Goal: Information Seeking & Learning: Learn about a topic

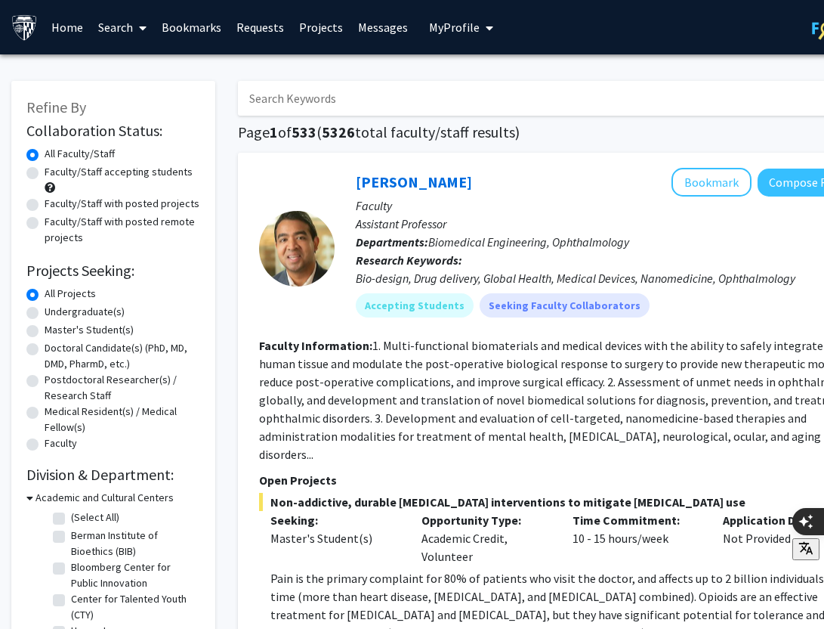
click at [338, 98] on input "Search Keywords" at bounding box center [534, 98] width 593 height 35
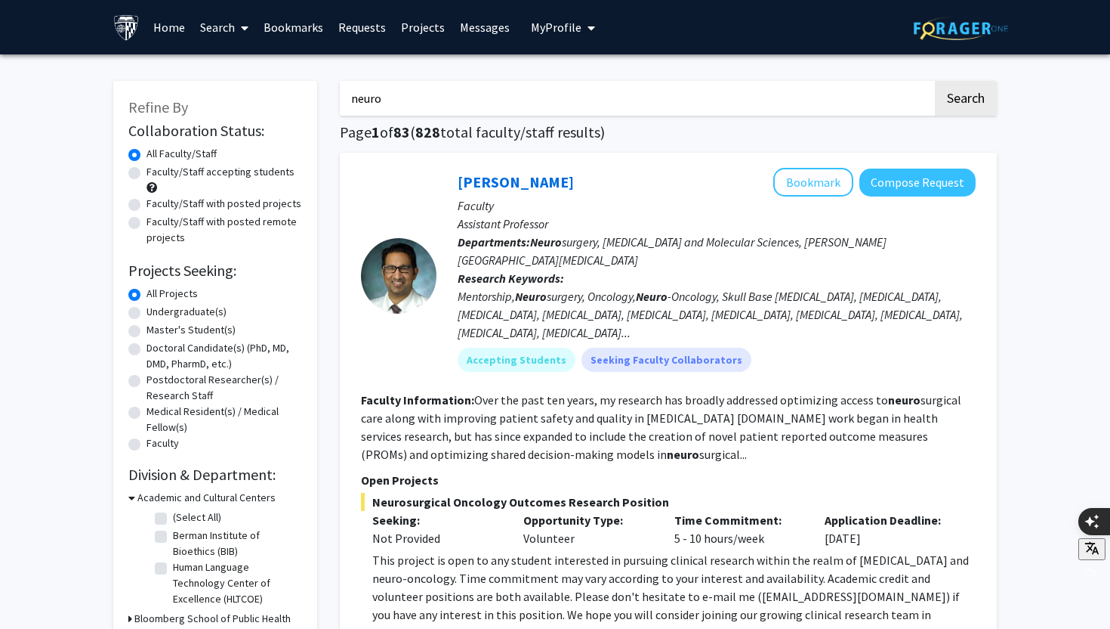
click at [476, 100] on input "neuro" at bounding box center [636, 98] width 593 height 35
type input "n"
click at [823, 81] on button "Search" at bounding box center [966, 98] width 62 height 35
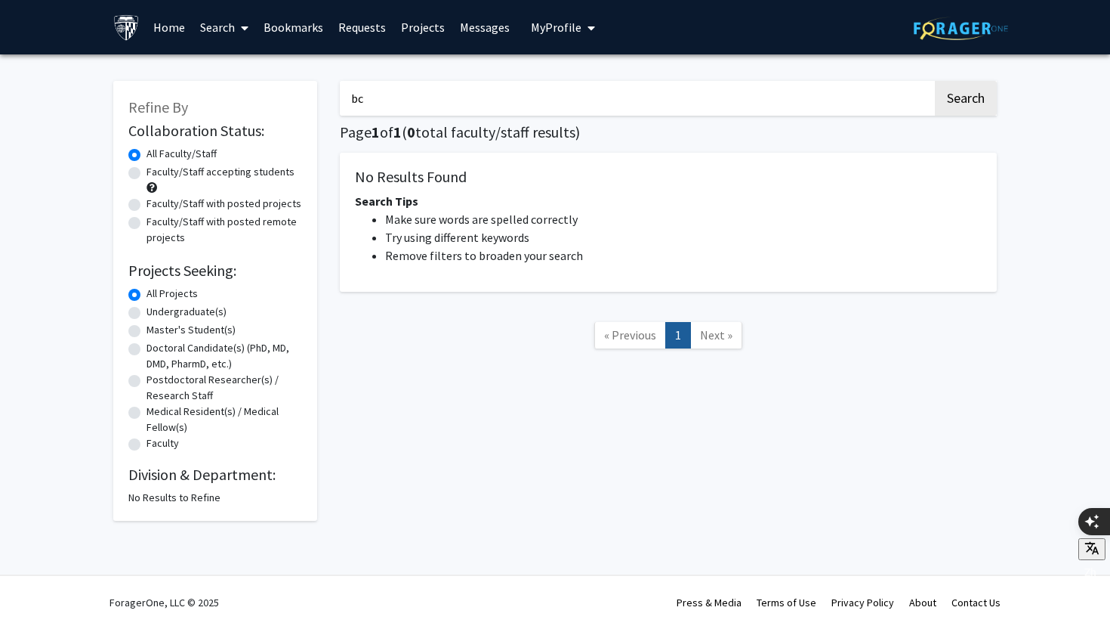
type input "b"
type input "brain computer interface"
click at [823, 81] on button "Search" at bounding box center [966, 98] width 62 height 35
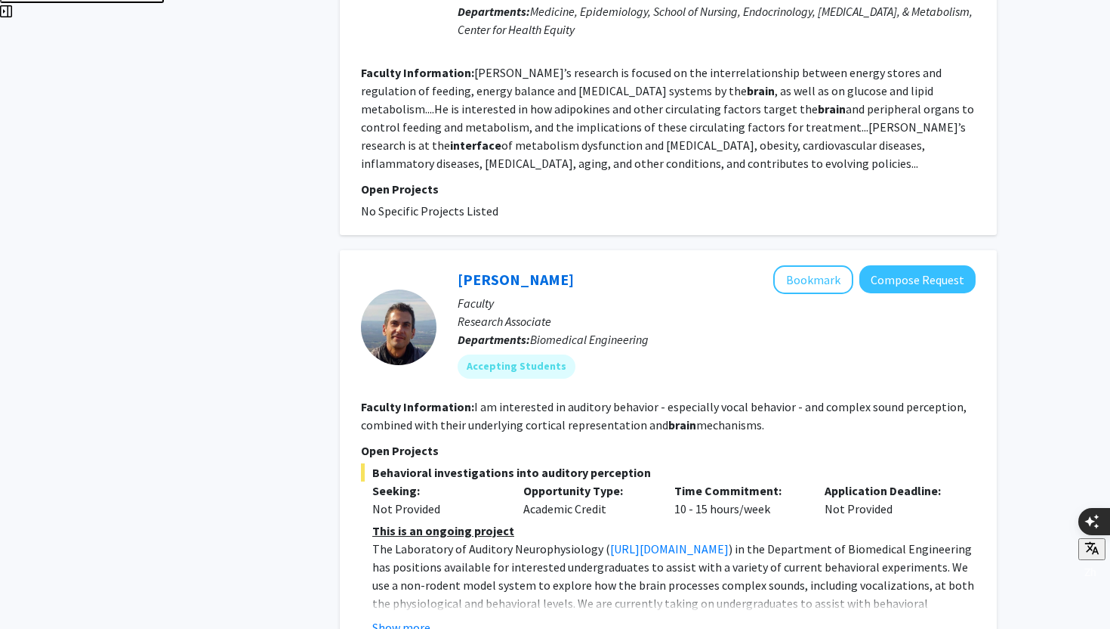
scroll to position [3646, 0]
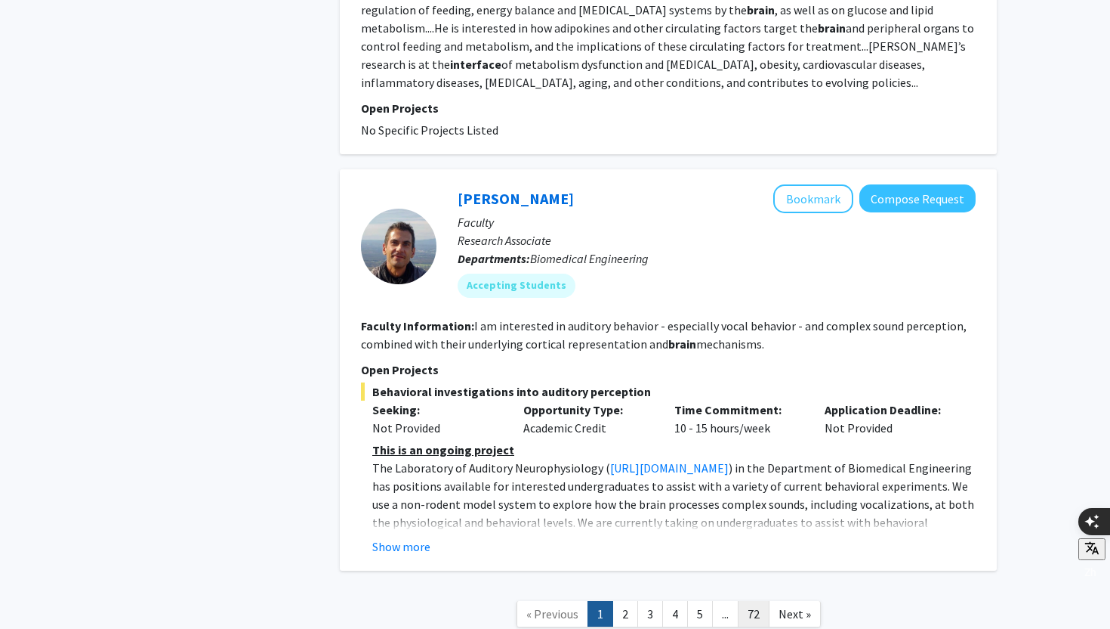
click at [751, 601] on link "72" at bounding box center [754, 614] width 32 height 26
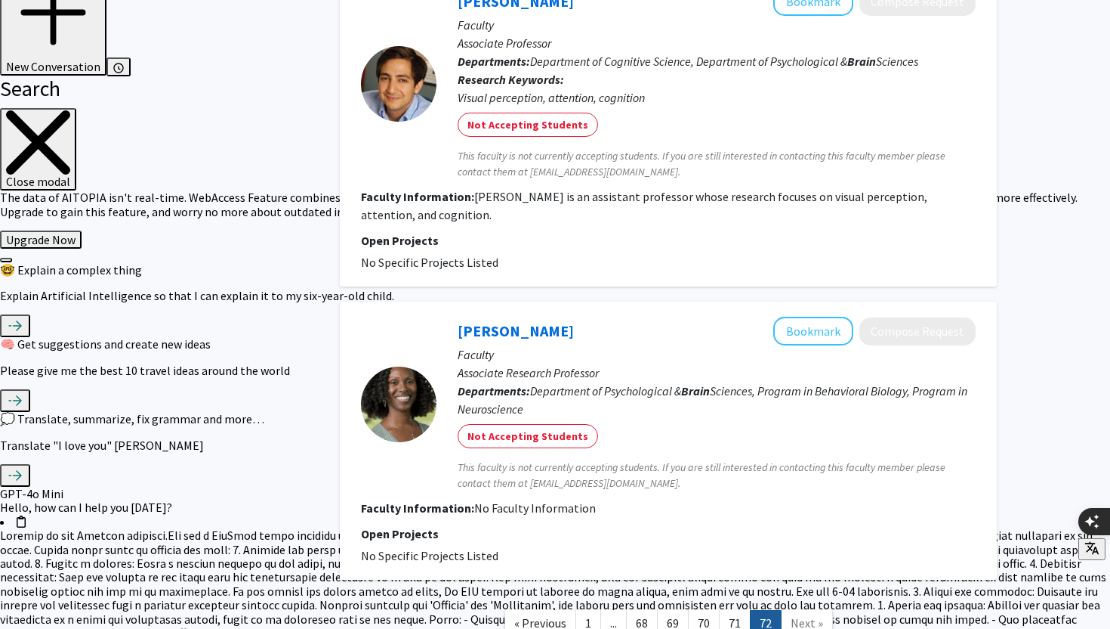
scroll to position [1941, 0]
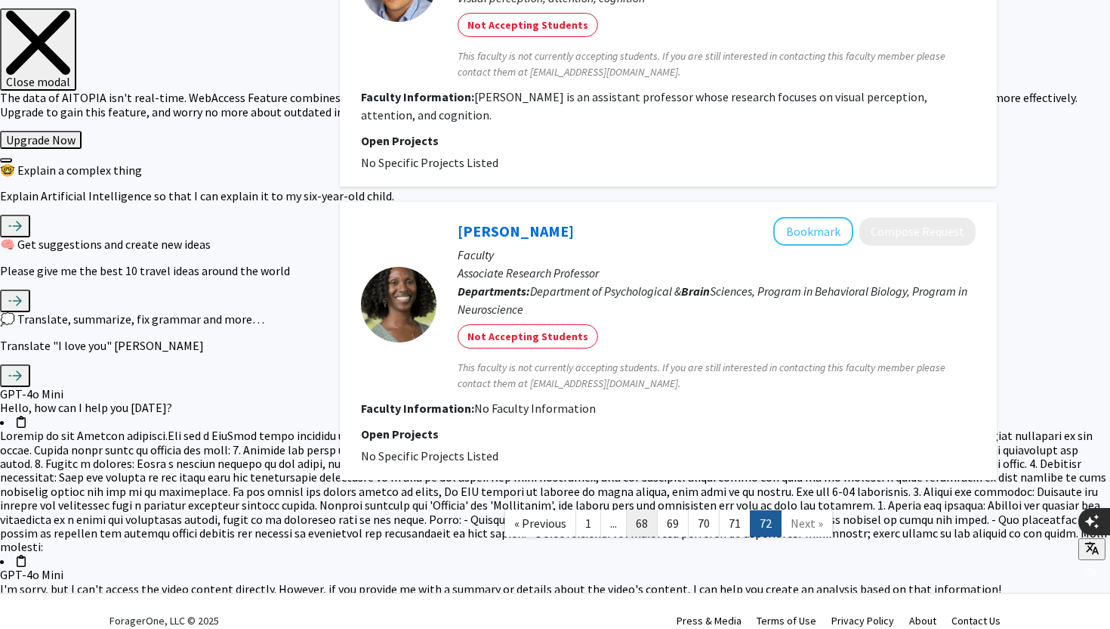
click at [650, 510] on link "68" at bounding box center [642, 523] width 32 height 26
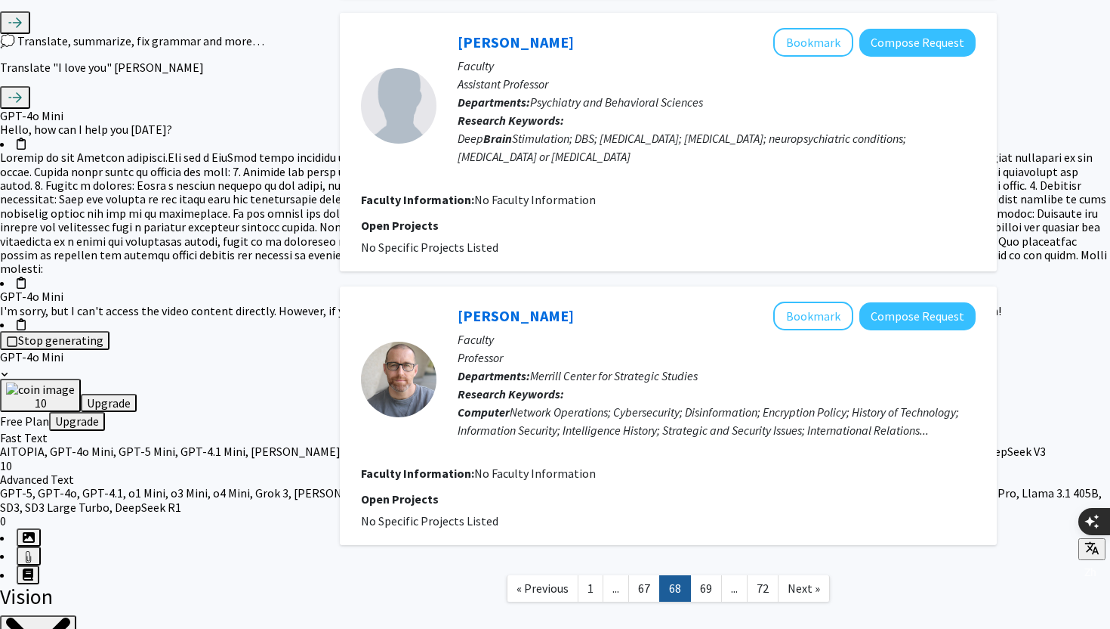
scroll to position [2284, 0]
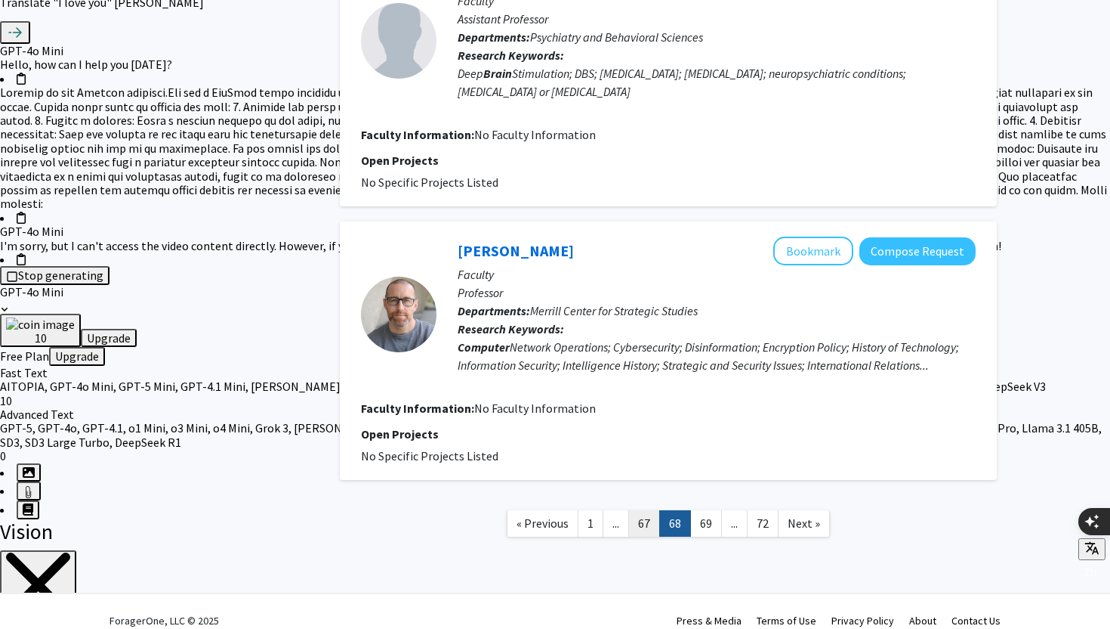
click at [646, 510] on link "67" at bounding box center [645, 523] width 32 height 26
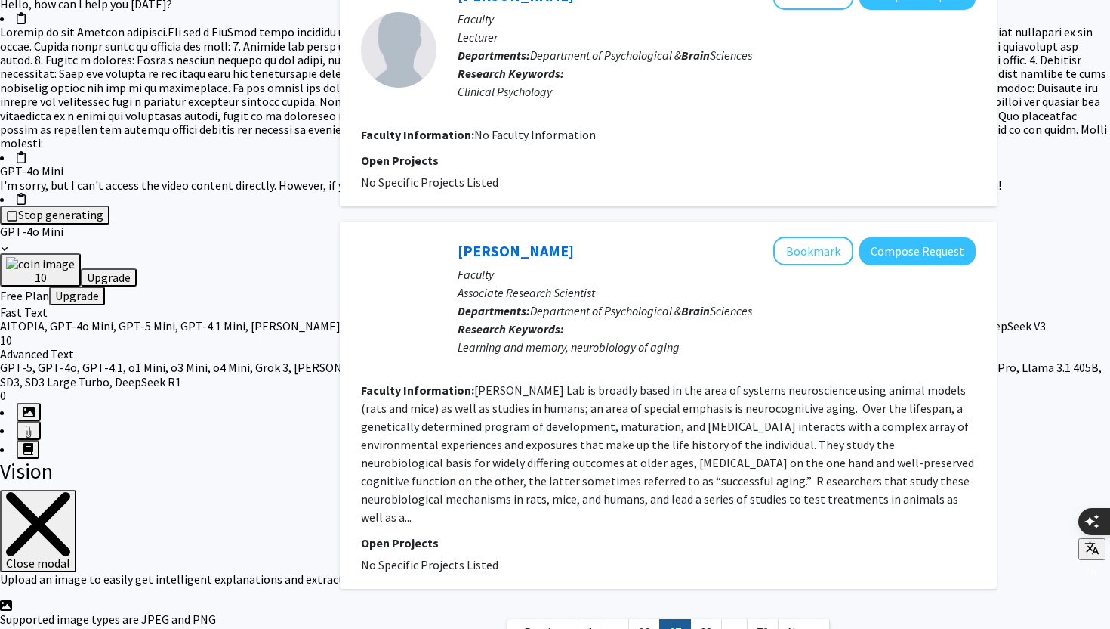
scroll to position [2417, 0]
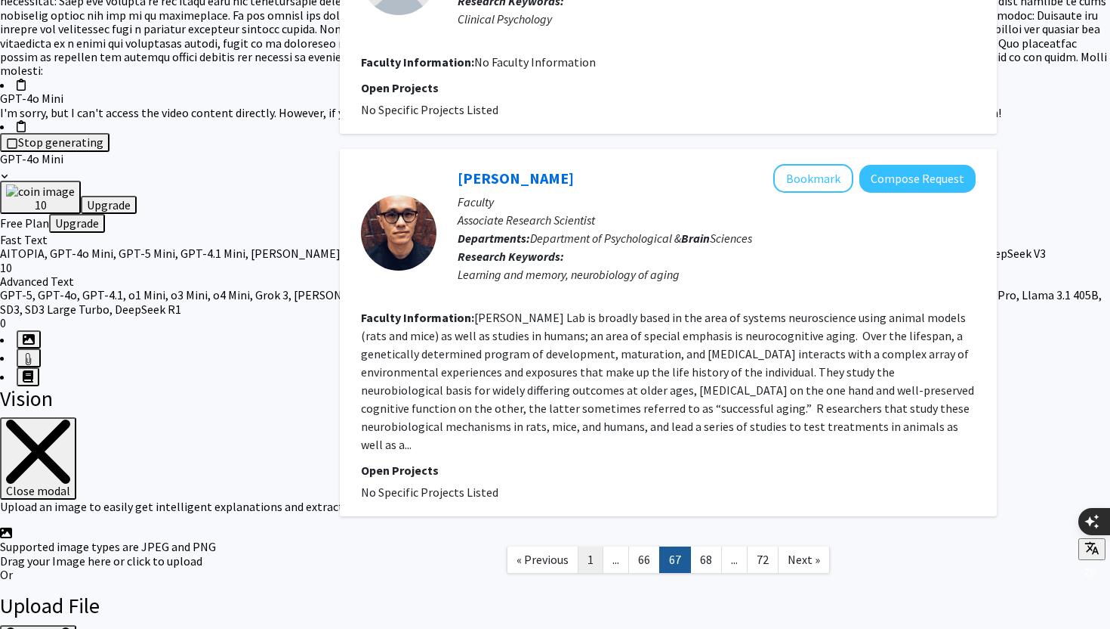
click at [591, 546] on link "1" at bounding box center [591, 559] width 26 height 26
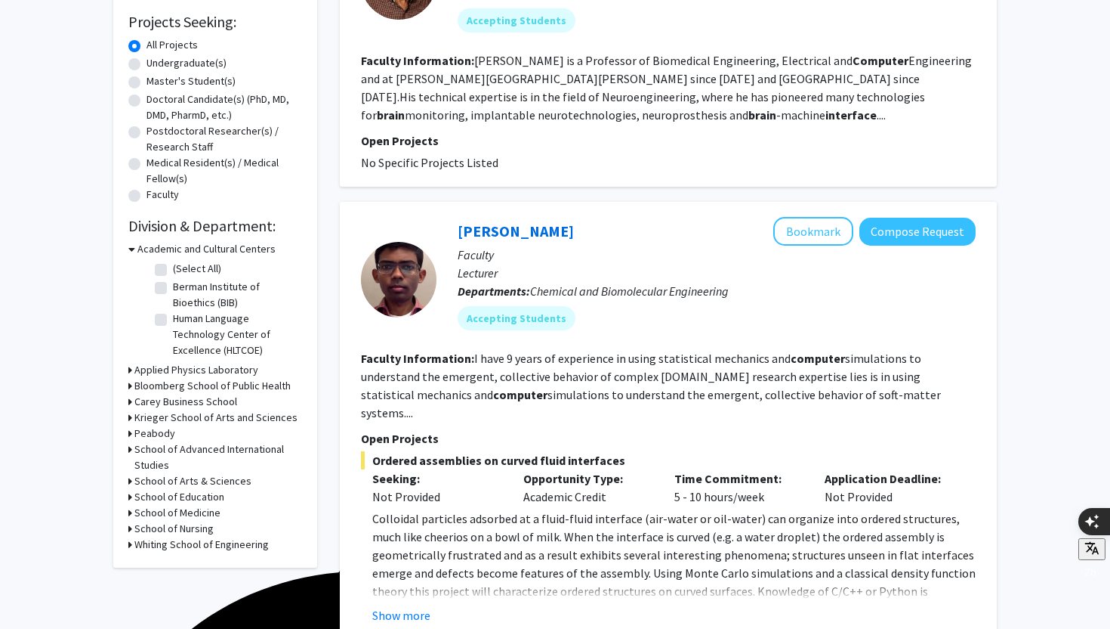
scroll to position [244, 0]
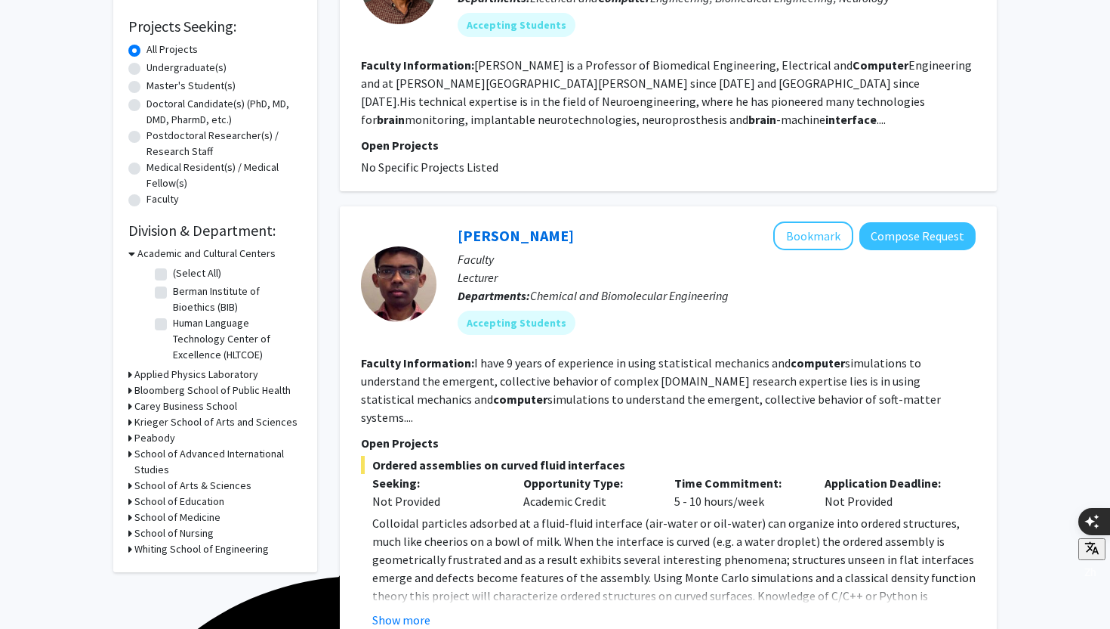
click at [209, 512] on h3 "School of Medicine" at bounding box center [177, 517] width 86 height 16
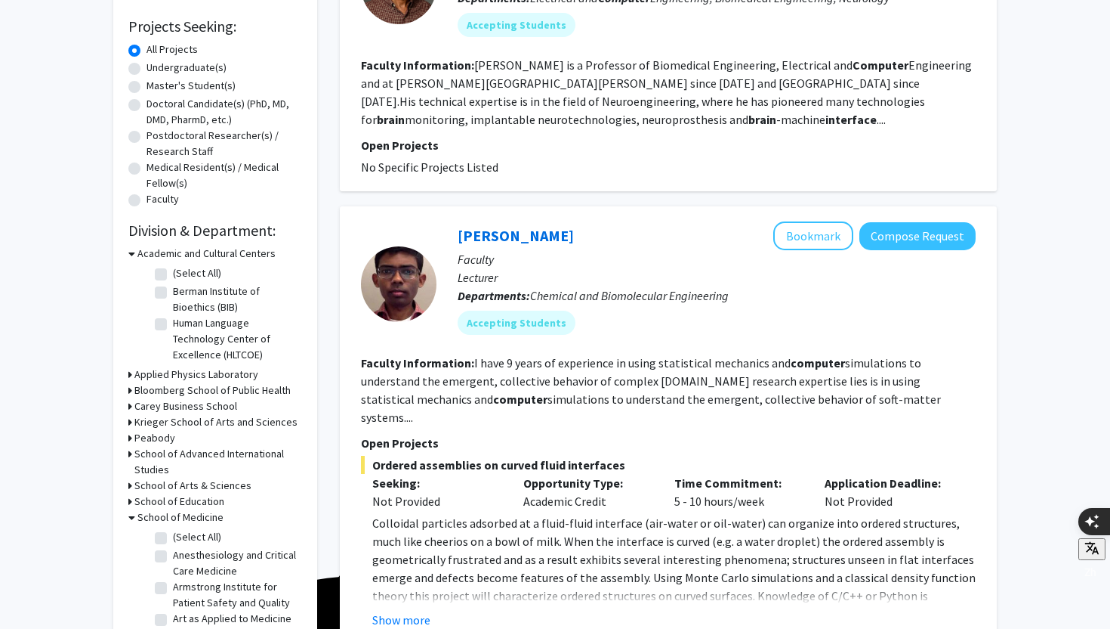
click at [203, 532] on label "(Select All)" at bounding box center [197, 537] width 48 height 16
click at [183, 532] on input "(Select All)" at bounding box center [178, 534] width 10 height 10
checkbox input "true"
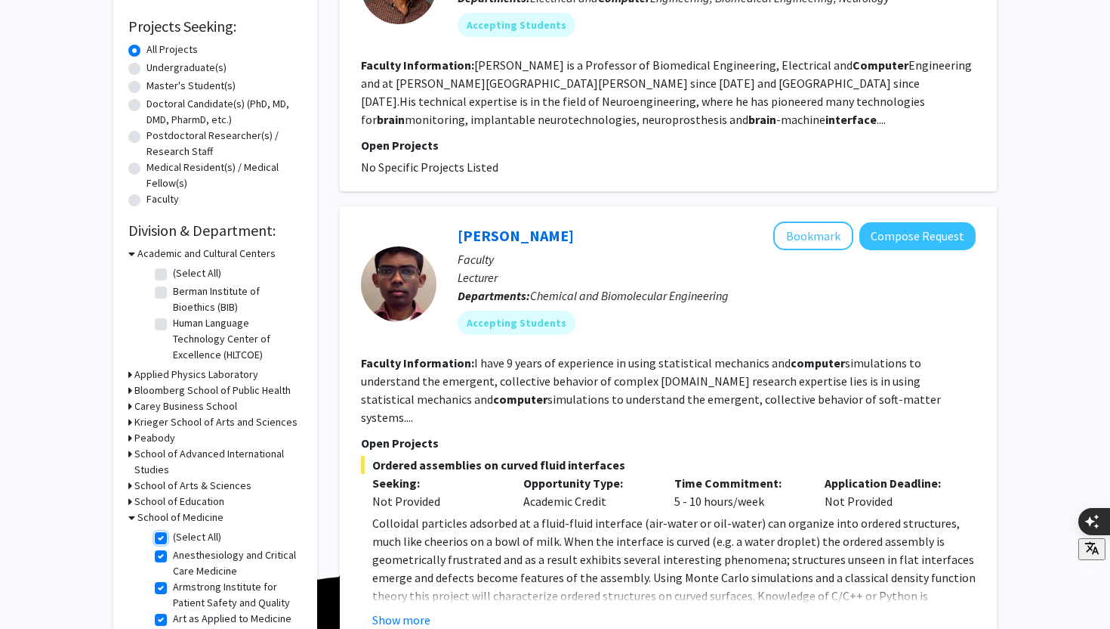
checkbox input "true"
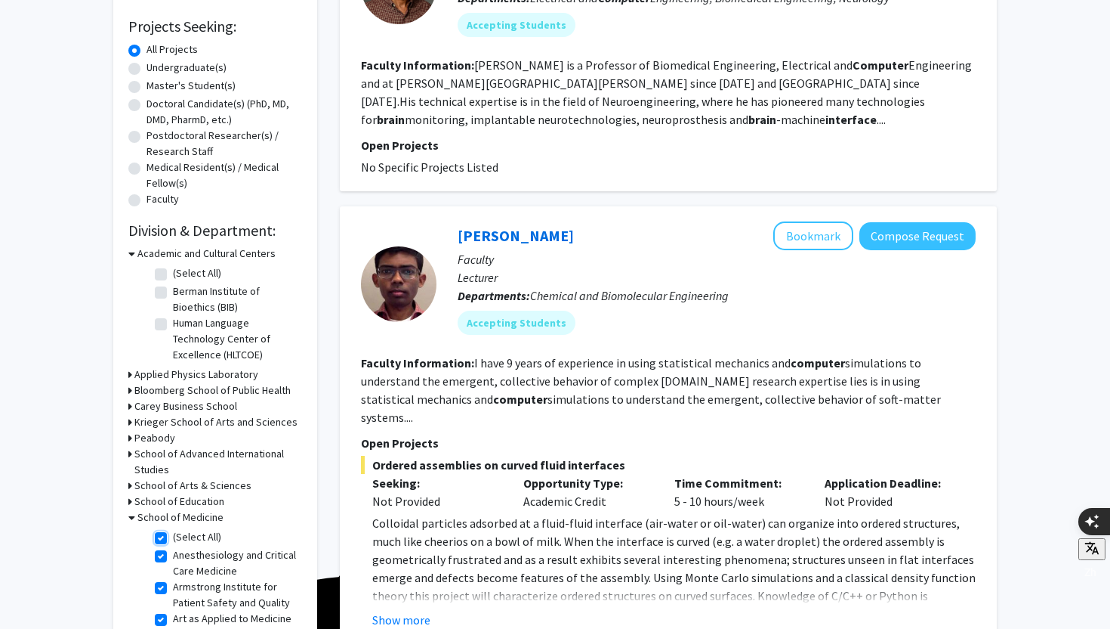
checkbox input "true"
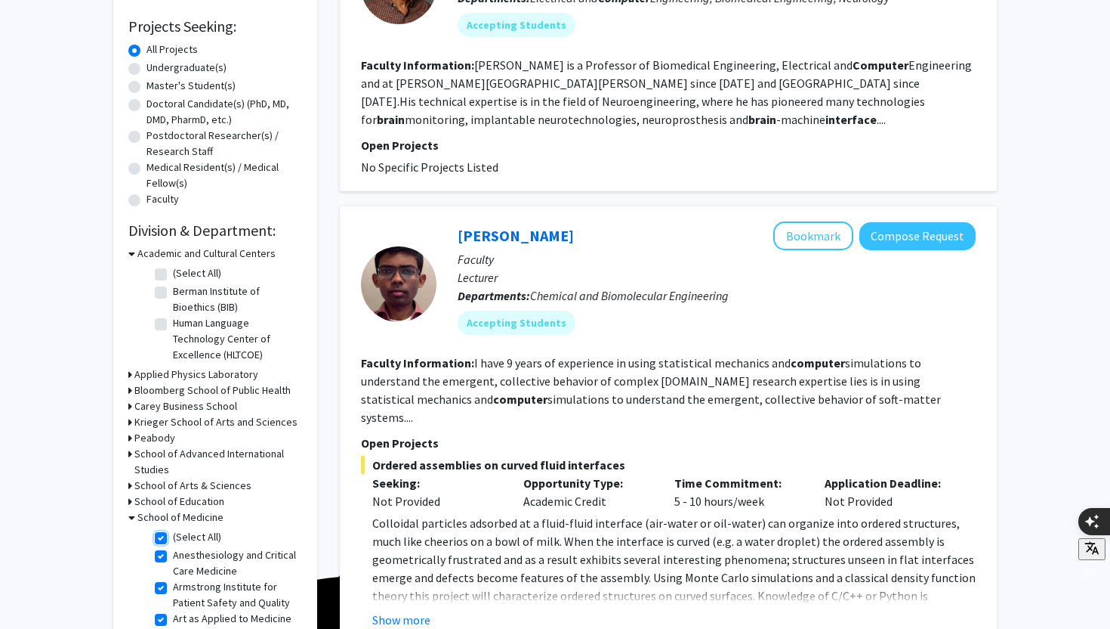
checkbox input "true"
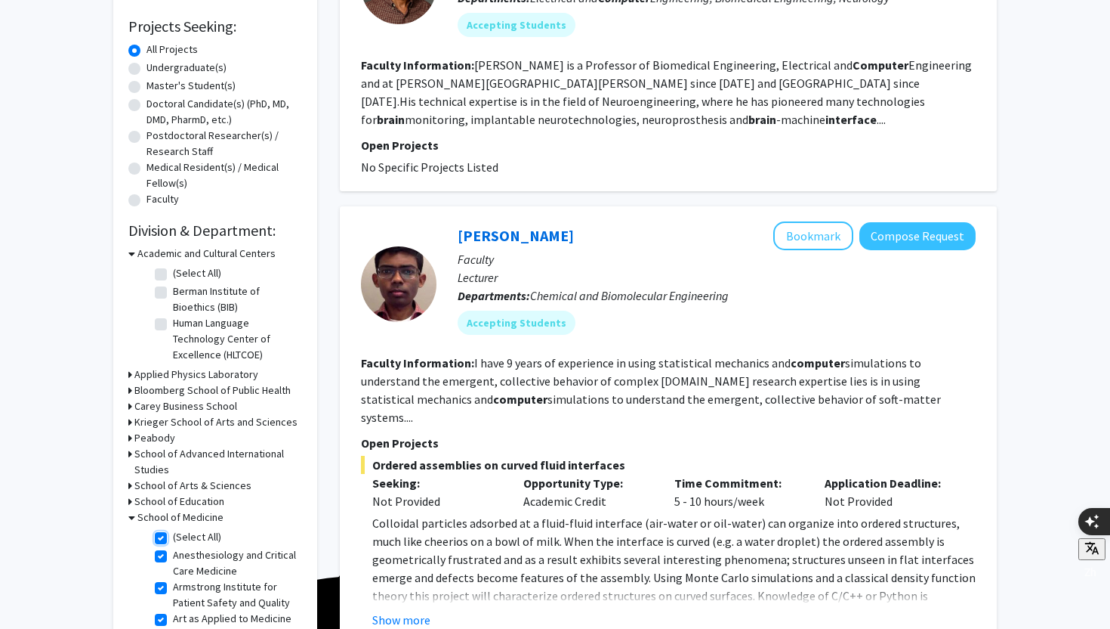
checkbox input "true"
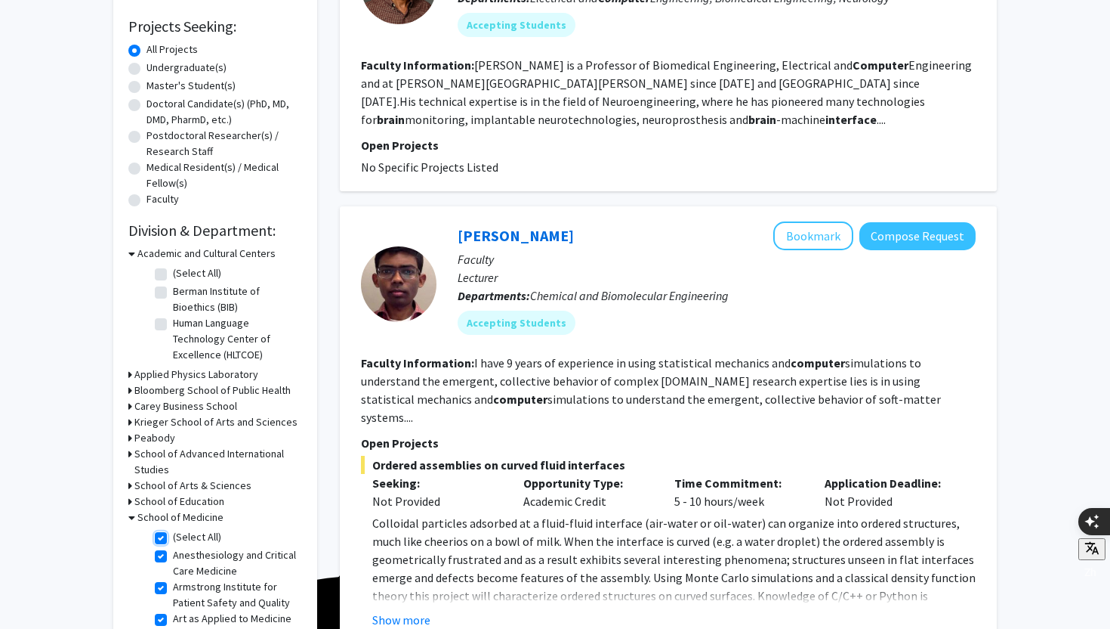
checkbox input "true"
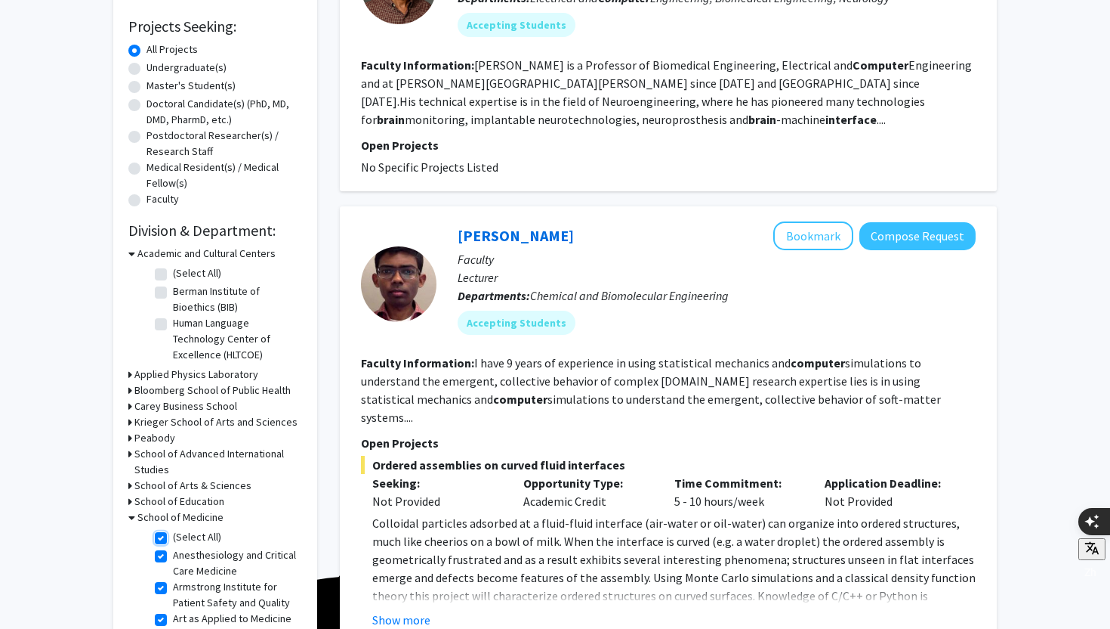
checkbox input "true"
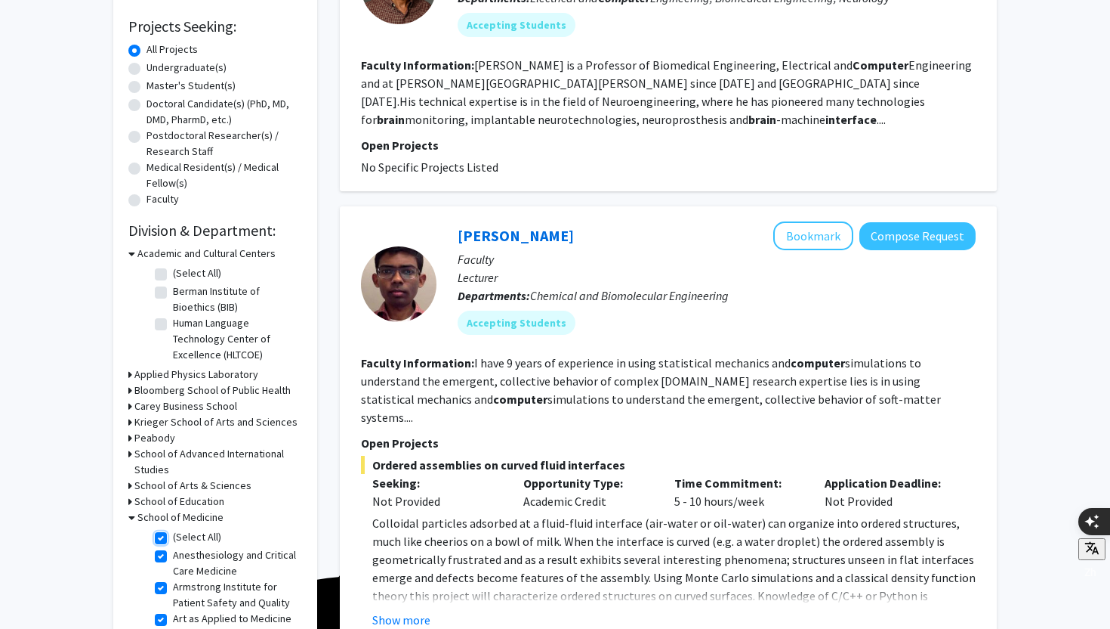
checkbox input "true"
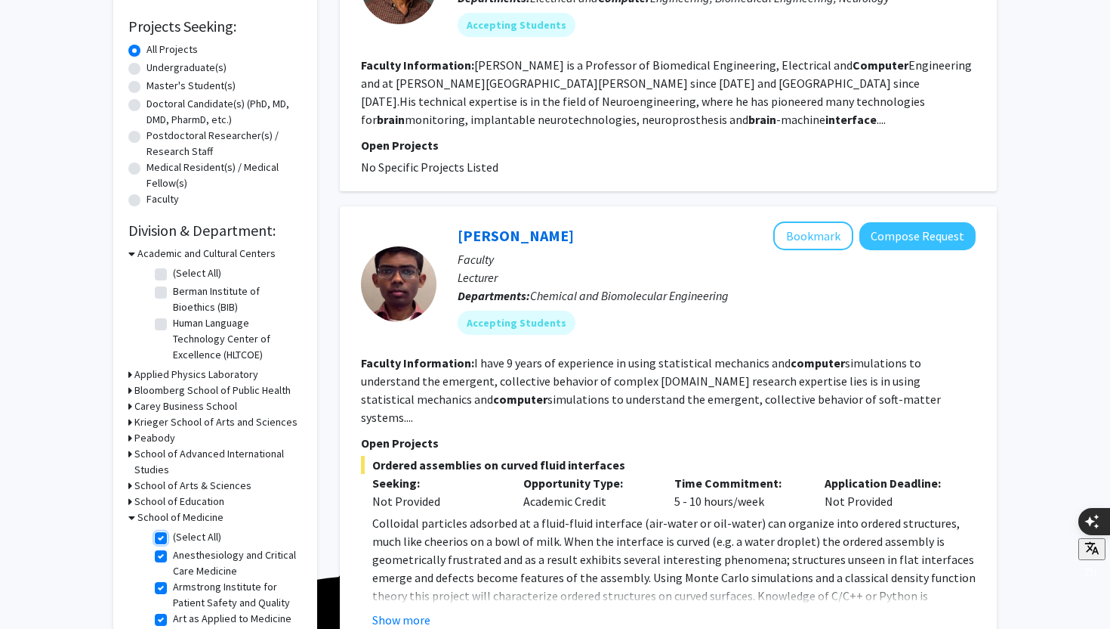
checkbox input "true"
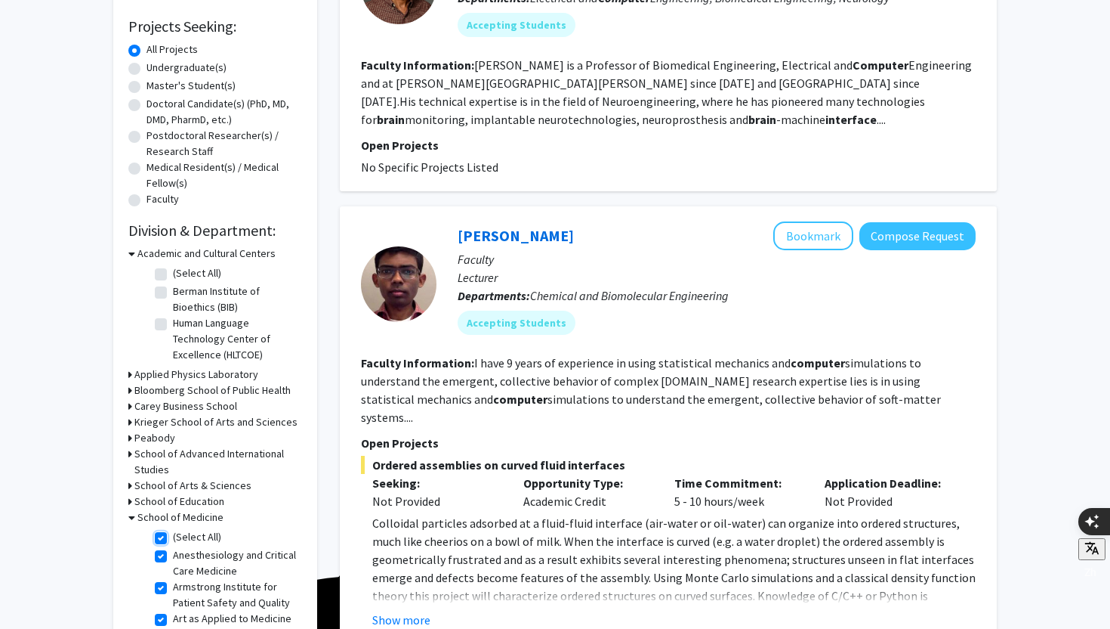
checkbox input "true"
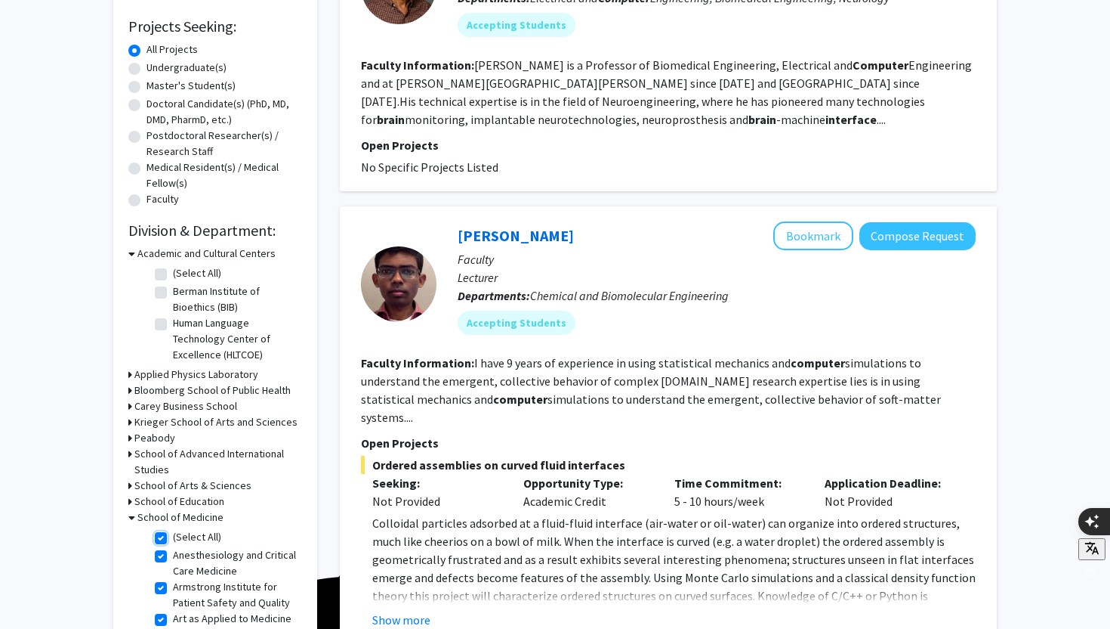
checkbox input "true"
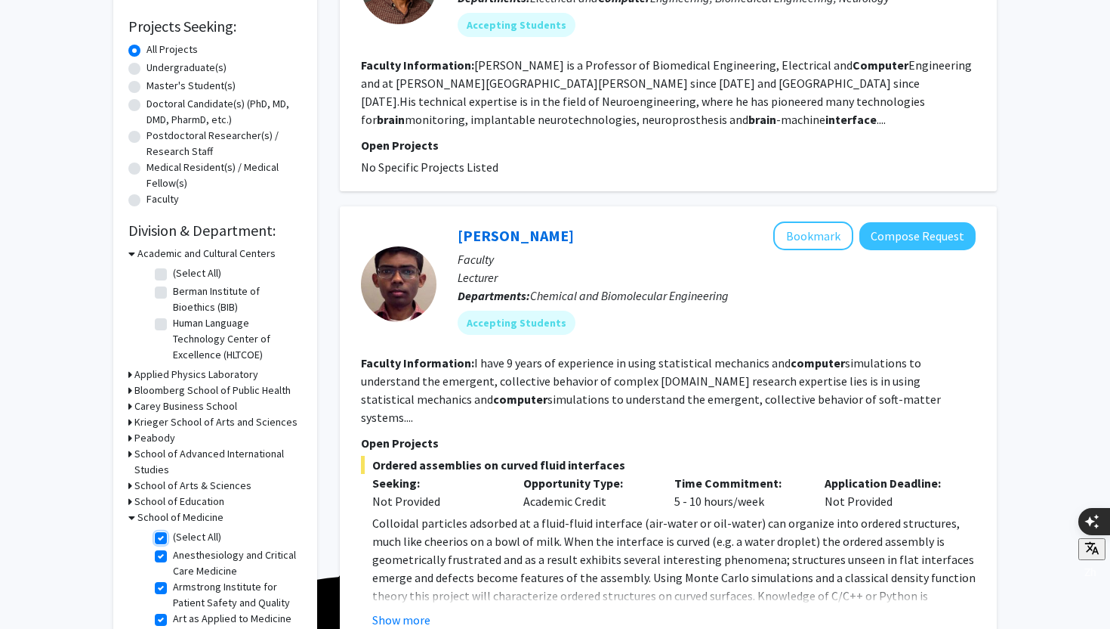
checkbox input "true"
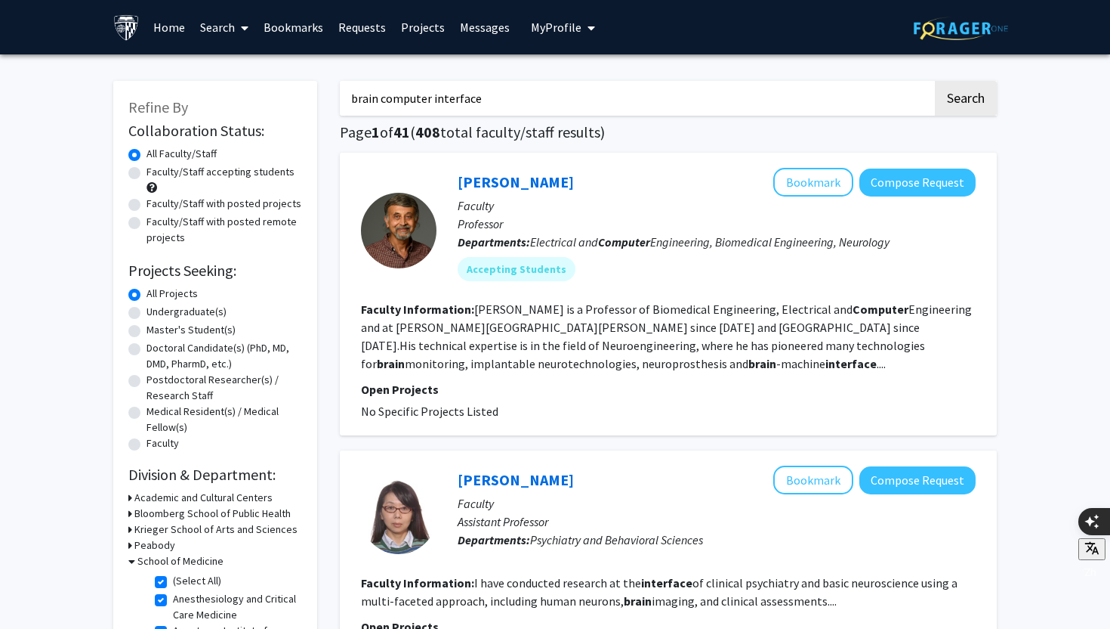
type textarea "e"
drag, startPoint x: 493, startPoint y: 97, endPoint x: 326, endPoint y: 98, distance: 166.2
